Goal: Task Accomplishment & Management: Manage account settings

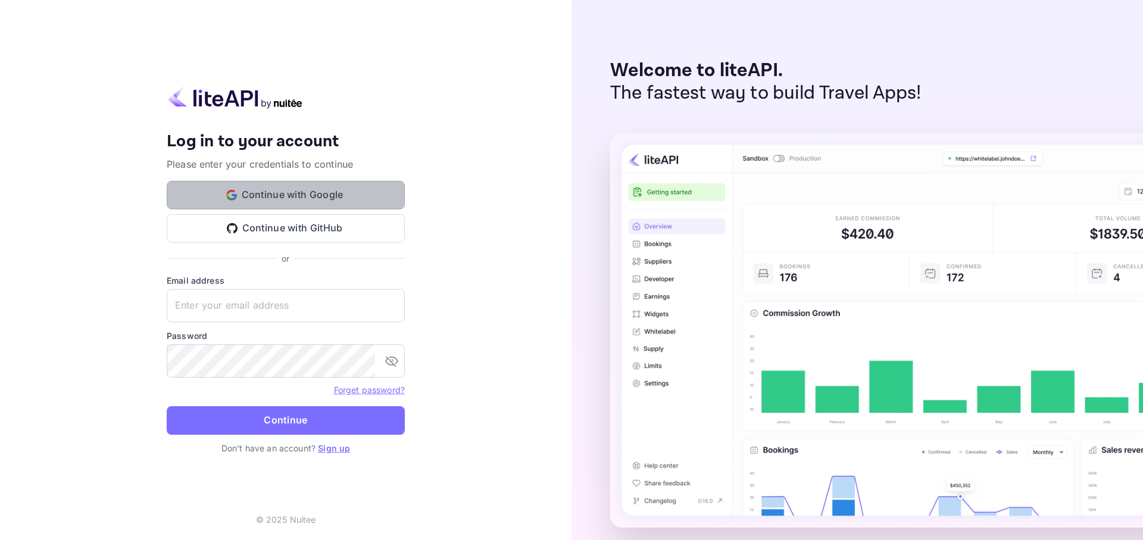
click at [321, 189] on button "Continue with Google" at bounding box center [286, 195] width 238 height 29
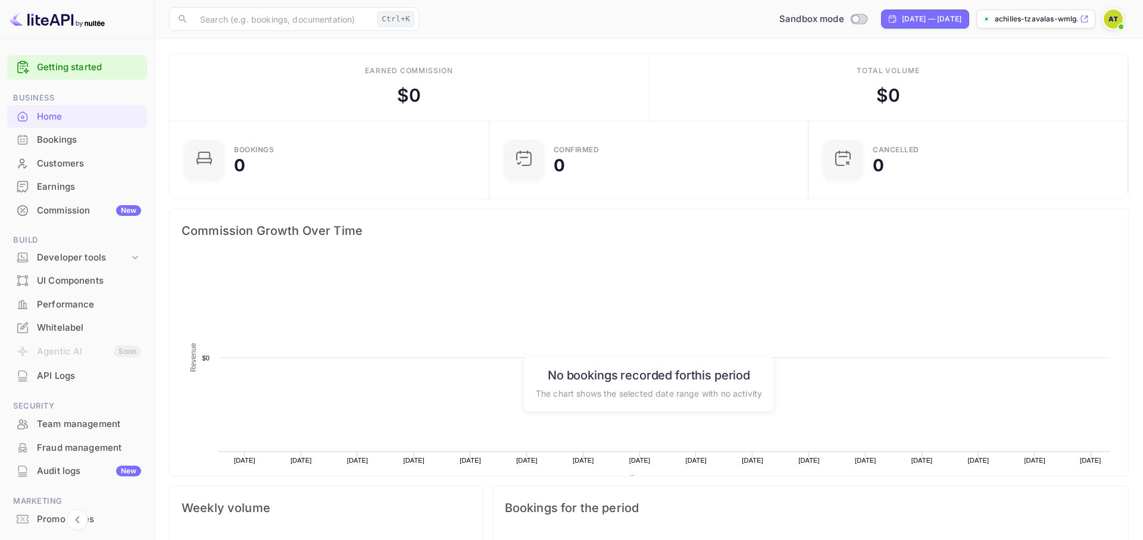
scroll to position [193, 312]
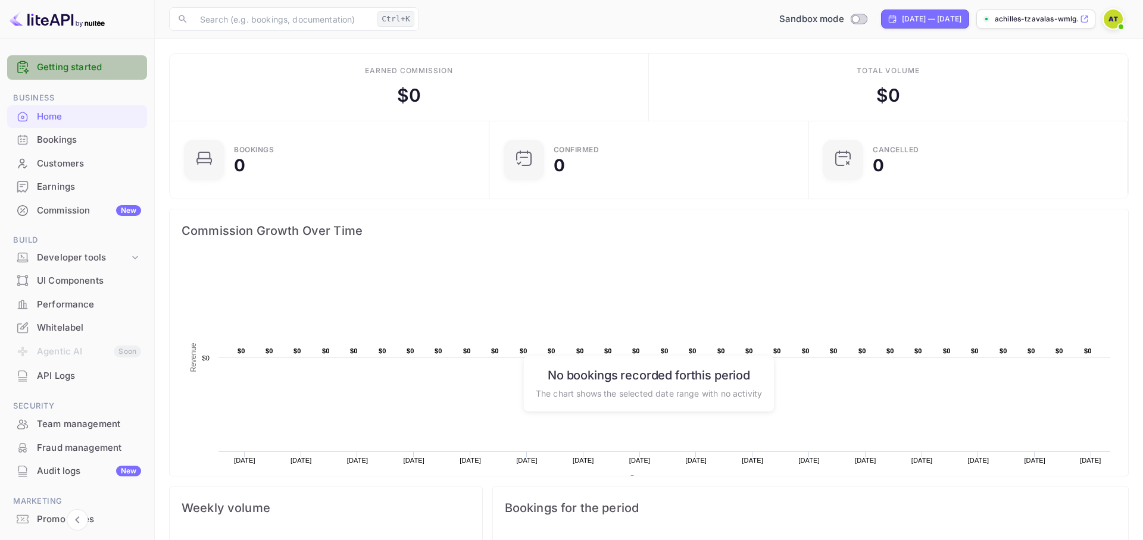
click at [93, 67] on link "Getting started" at bounding box center [89, 68] width 104 height 14
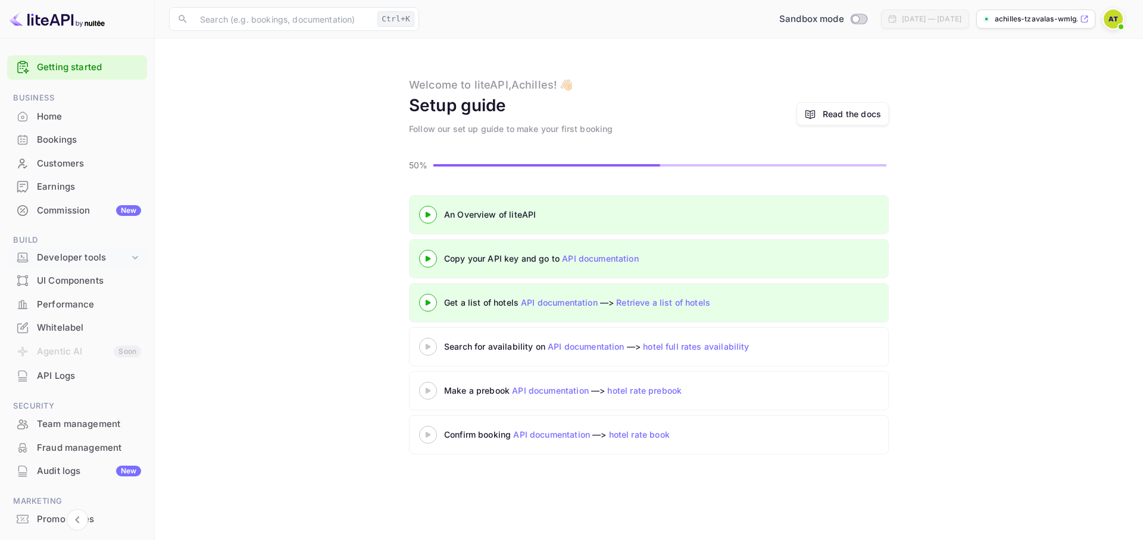
click at [91, 262] on div "Developer tools" at bounding box center [83, 258] width 92 height 14
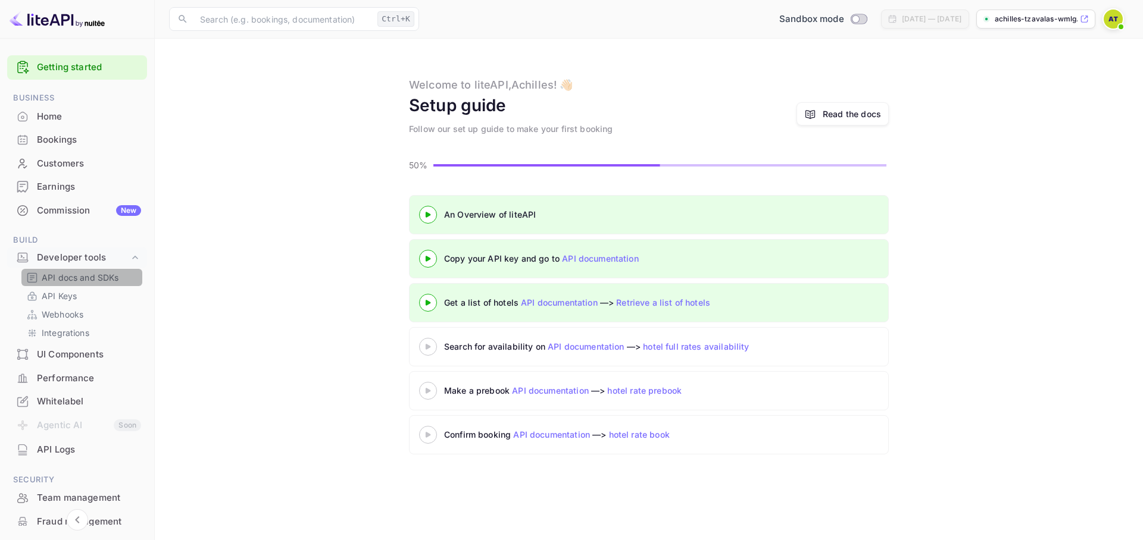
click at [100, 280] on p "API docs and SDKs" at bounding box center [80, 277] width 77 height 12
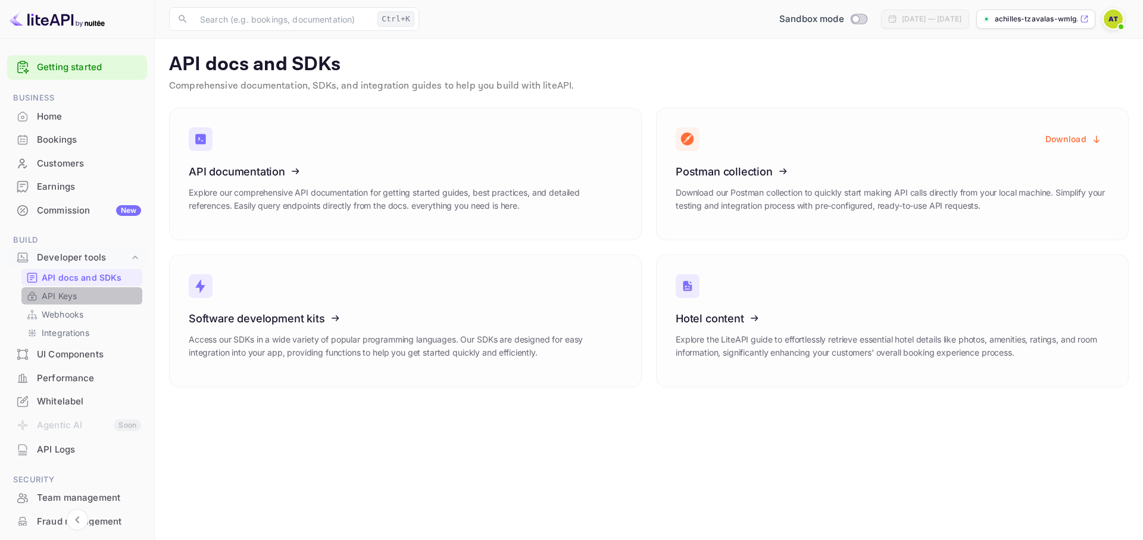
click at [65, 291] on p "API Keys" at bounding box center [59, 296] width 35 height 12
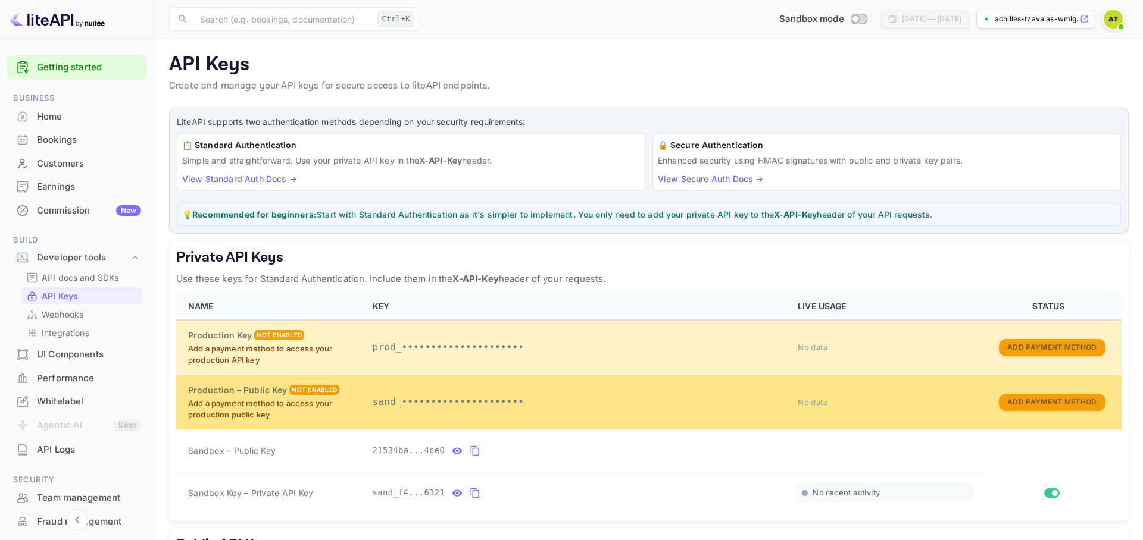
click at [495, 418] on td "sand_•••••••••••••••••••••" at bounding box center [578, 402] width 426 height 55
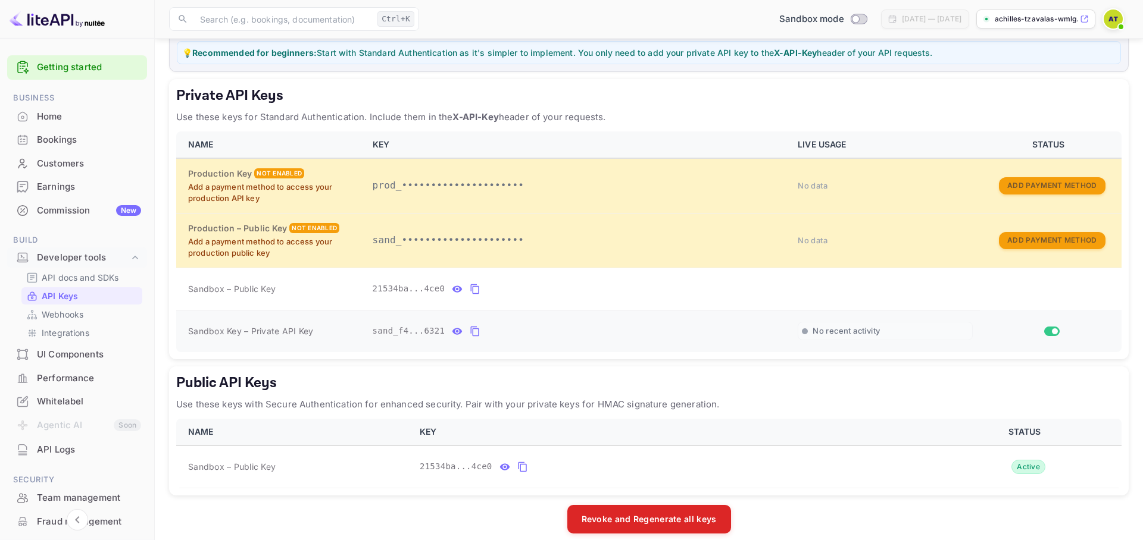
scroll to position [174, 0]
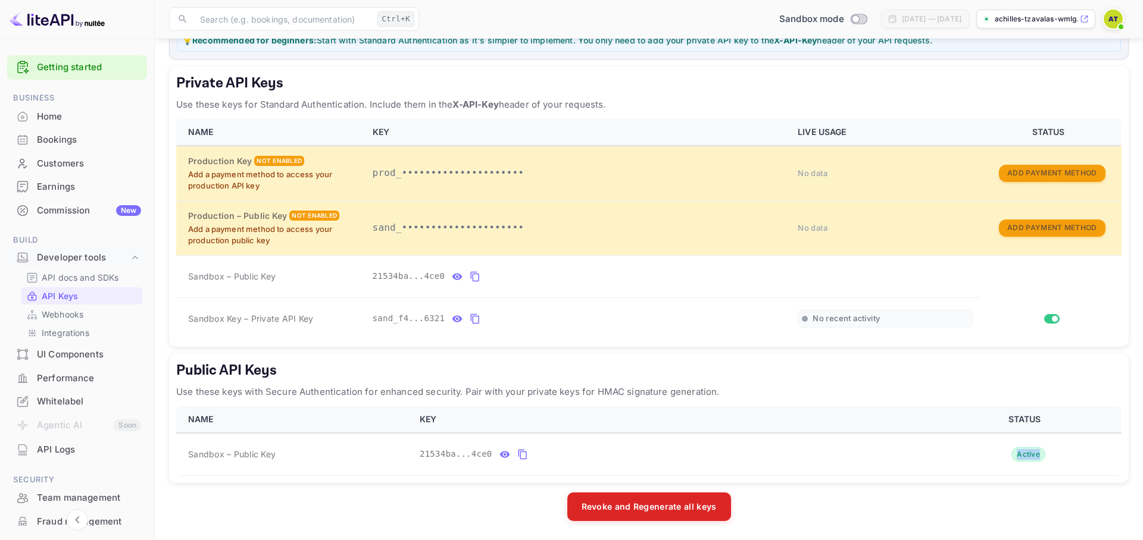
drag, startPoint x: 494, startPoint y: 414, endPoint x: 414, endPoint y: 482, distance: 105.2
click at [414, 476] on div "NAME KEY STATUS Sandbox – Public Key 21534ba...4ce0 Active" at bounding box center [648, 442] width 945 height 70
click at [370, 529] on main "API Keys Create and manage your API keys for secure access to liteAPI endpoints…" at bounding box center [649, 202] width 988 height 676
click at [523, 451] on icon "public api keys table" at bounding box center [522, 455] width 11 height 14
click at [475, 314] on icon "private api keys table" at bounding box center [475, 319] width 11 height 14
